Goal: Information Seeking & Learning: Learn about a topic

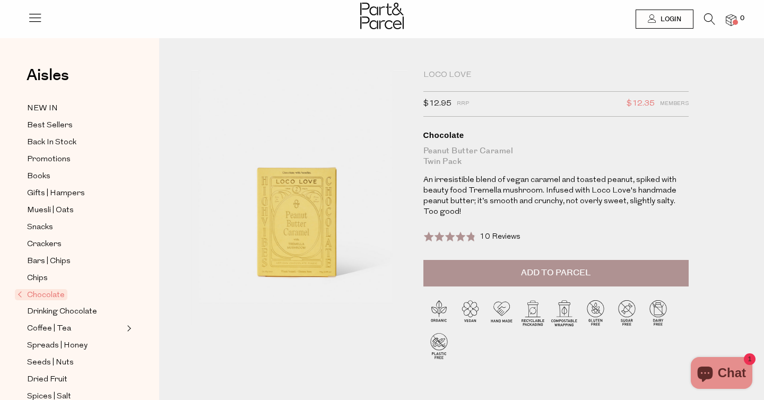
click at [376, 10] on img at bounding box center [382, 16] width 44 height 27
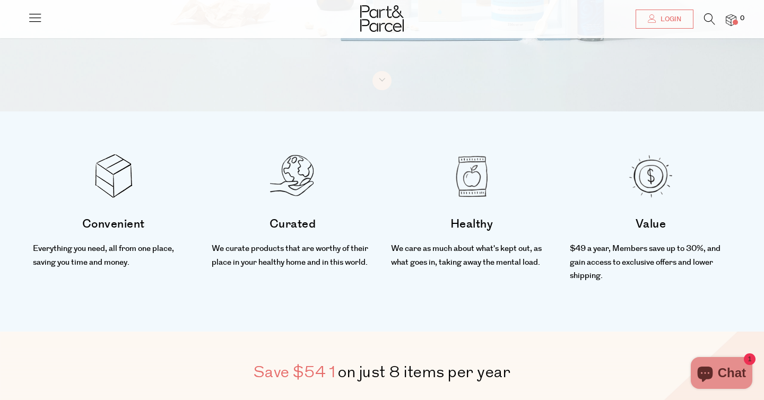
scroll to position [146, 0]
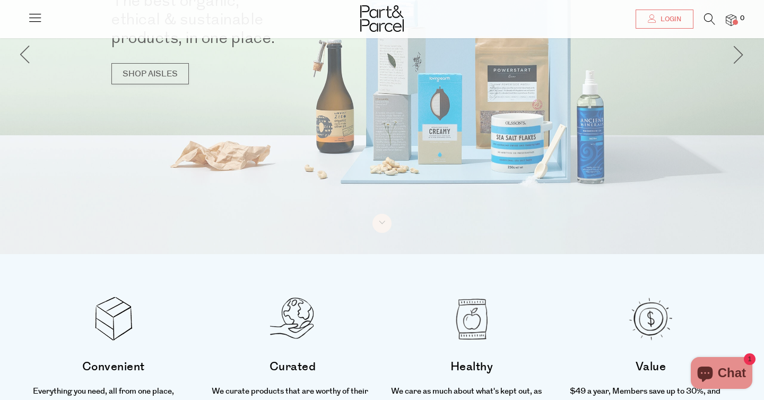
click at [32, 18] on icon at bounding box center [35, 17] width 15 height 15
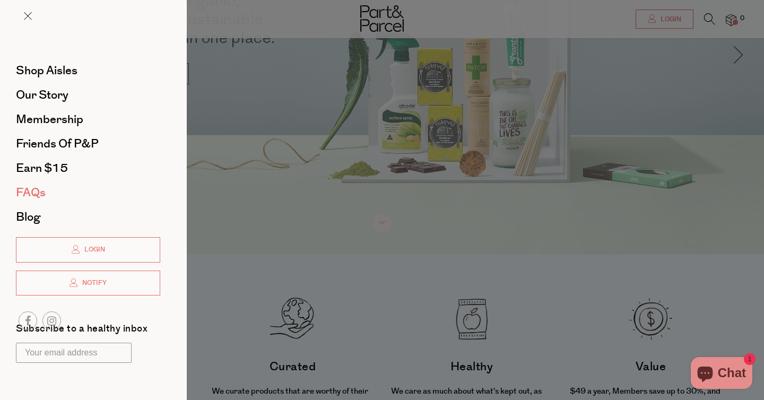
click at [24, 199] on span "FAQs" at bounding box center [31, 192] width 30 height 17
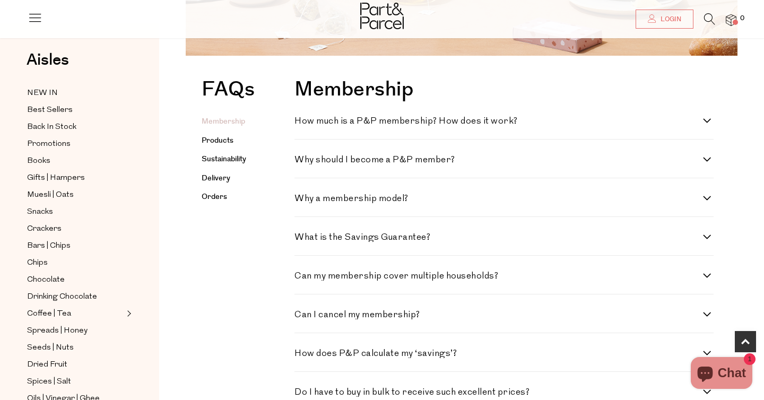
scroll to position [233, 0]
